Goal: Find specific page/section: Find specific page/section

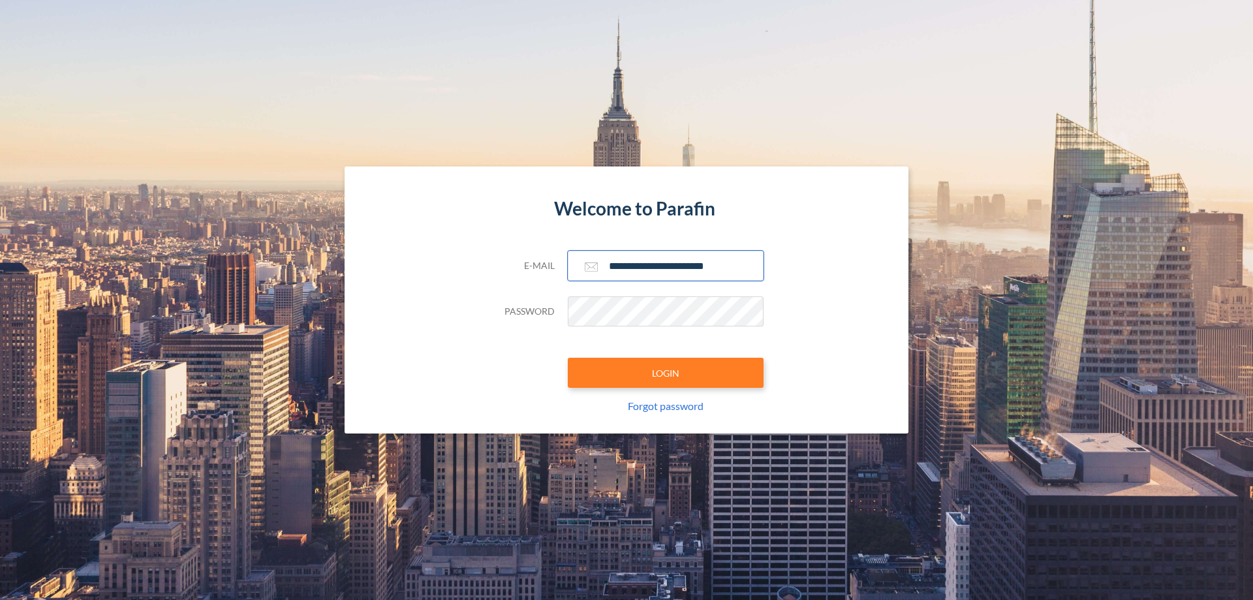
type input "**********"
click at [665, 373] on button "LOGIN" at bounding box center [666, 373] width 196 height 30
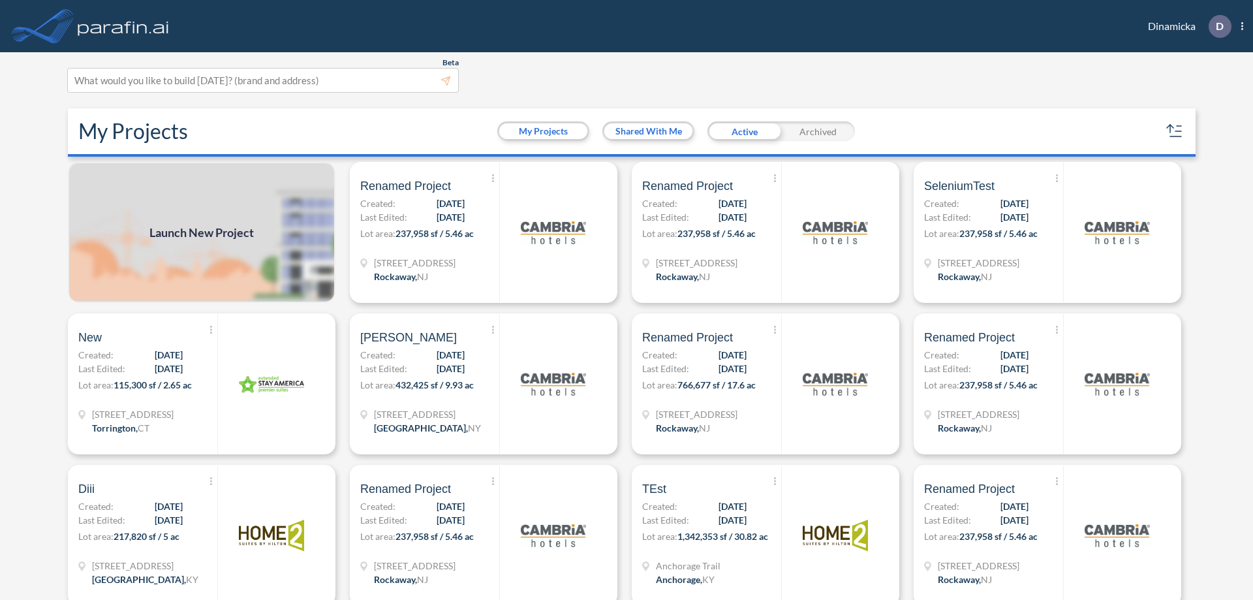
scroll to position [3, 0]
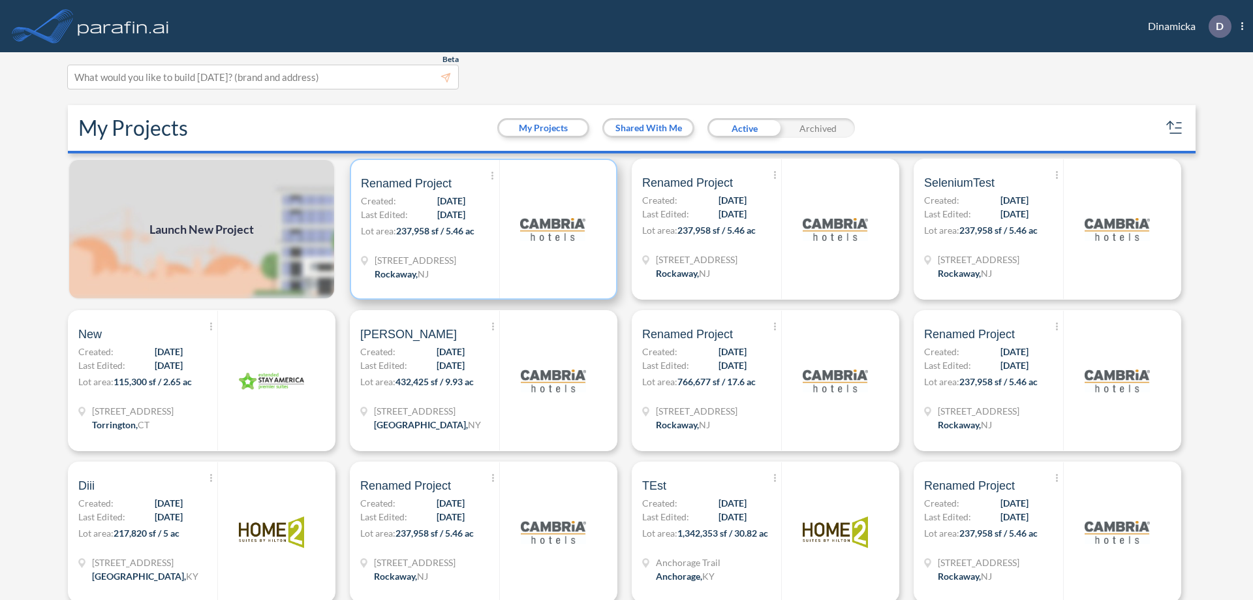
click at [481, 229] on p "Lot area: 237,958 sf / 5.46 ac" at bounding box center [430, 233] width 138 height 19
